Goal: Check status

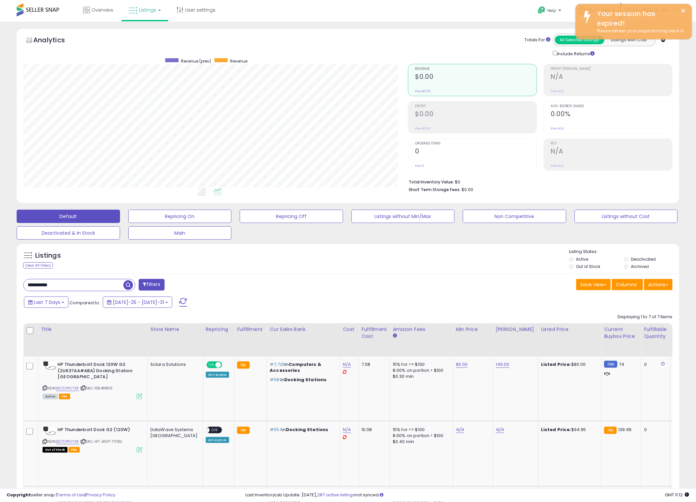
scroll to position [136, 385]
